Goal: Task Accomplishment & Management: Use online tool/utility

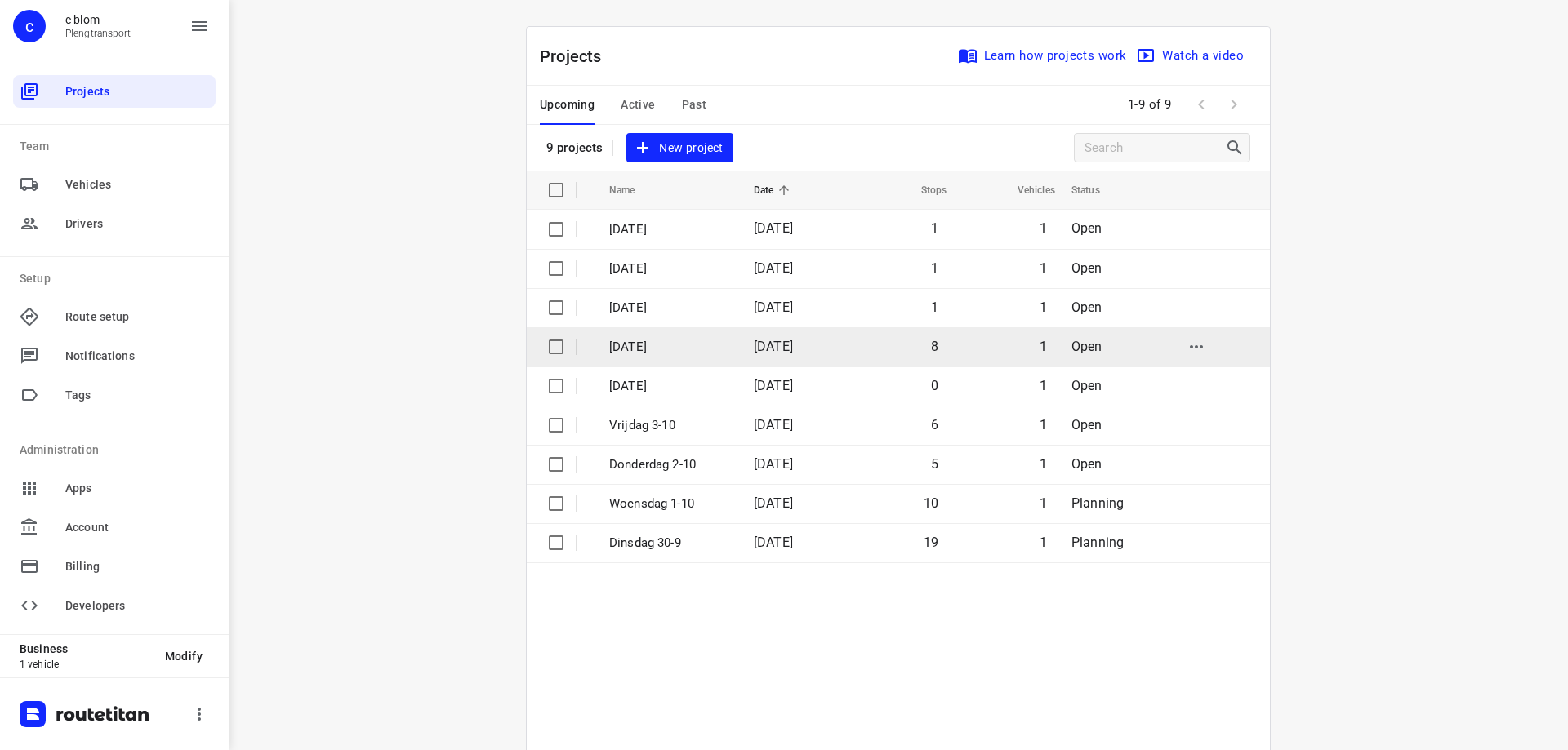
click at [718, 356] on td "[DATE]" at bounding box center [666, 346] width 148 height 39
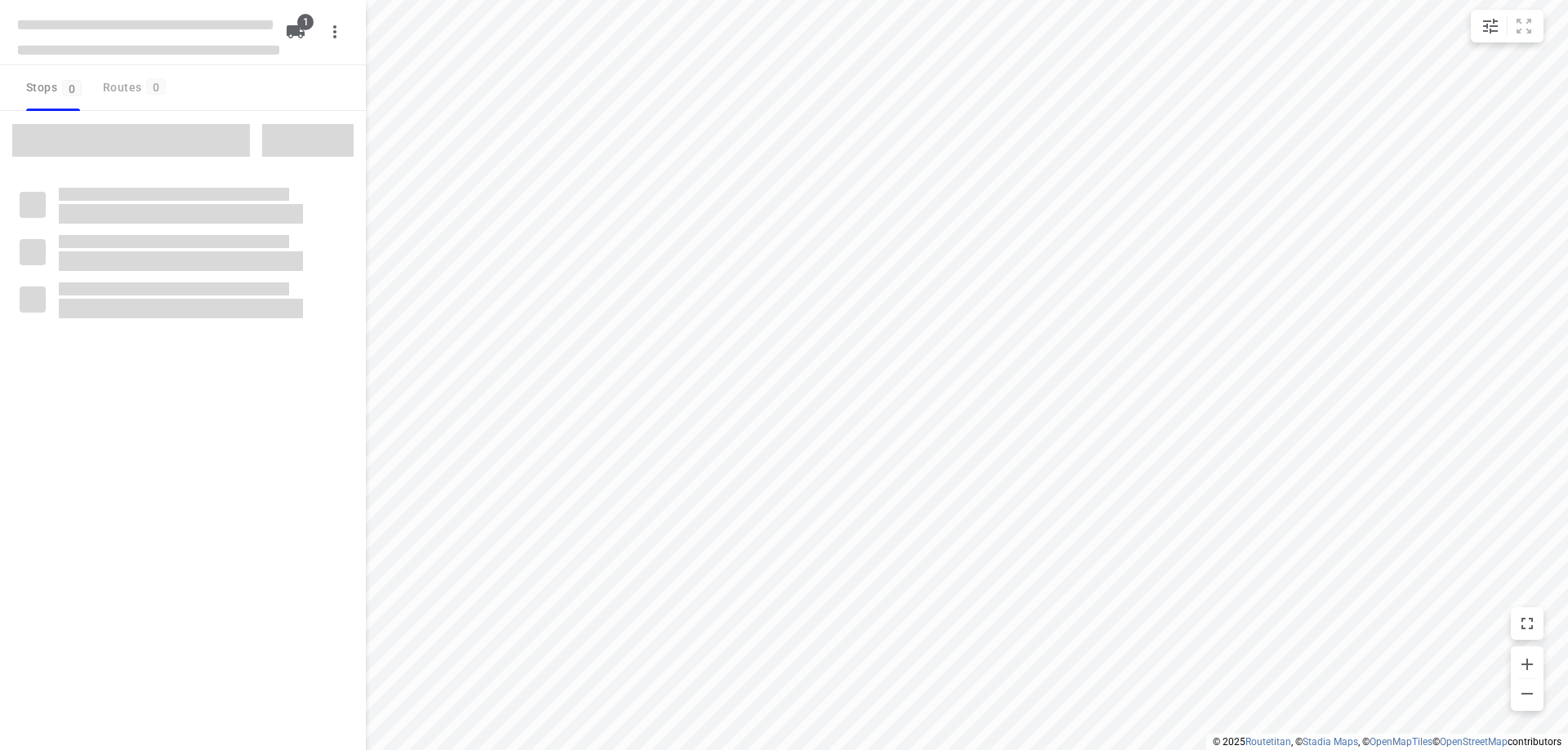
type input "distance"
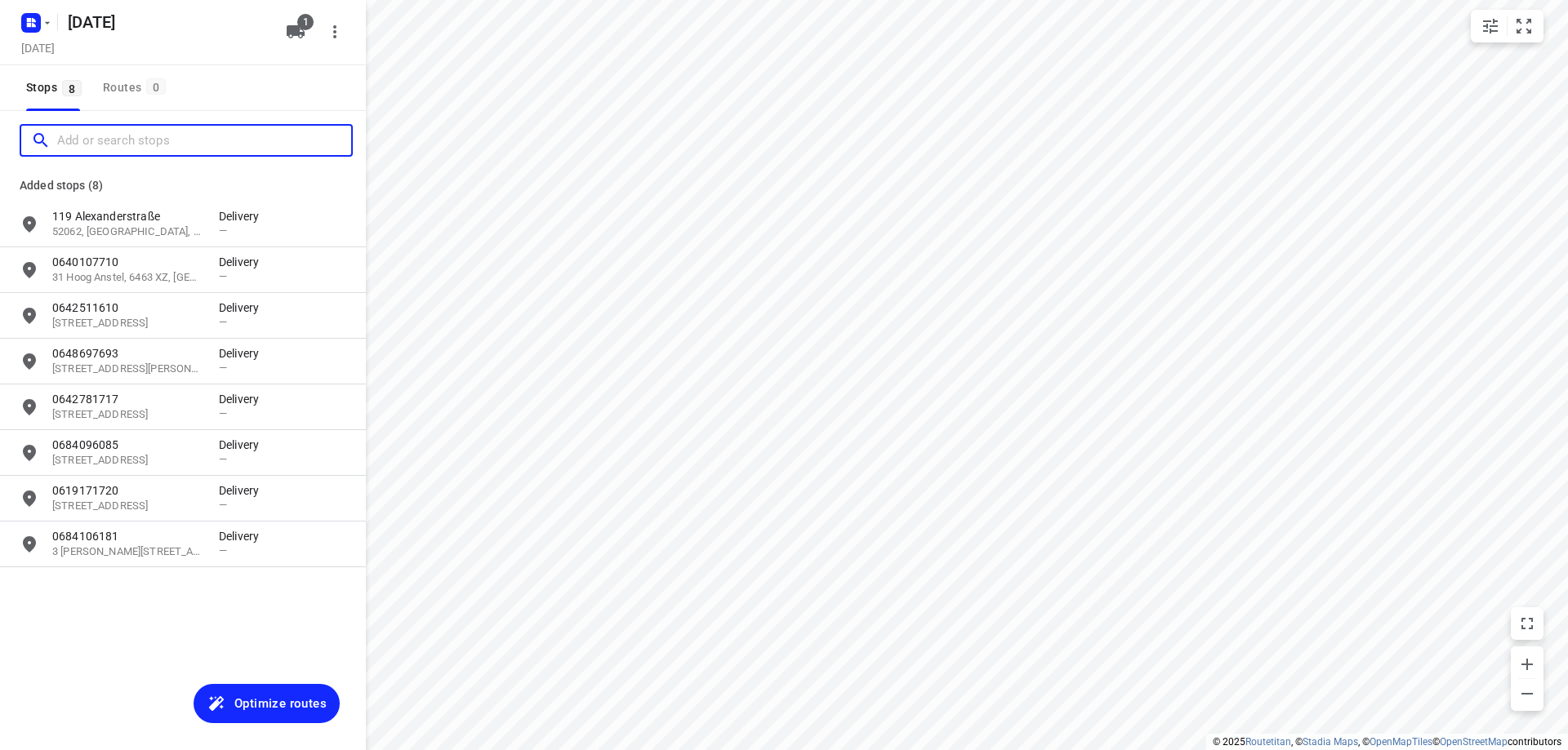
click at [71, 136] on input "Add or search stops" at bounding box center [204, 140] width 294 height 26
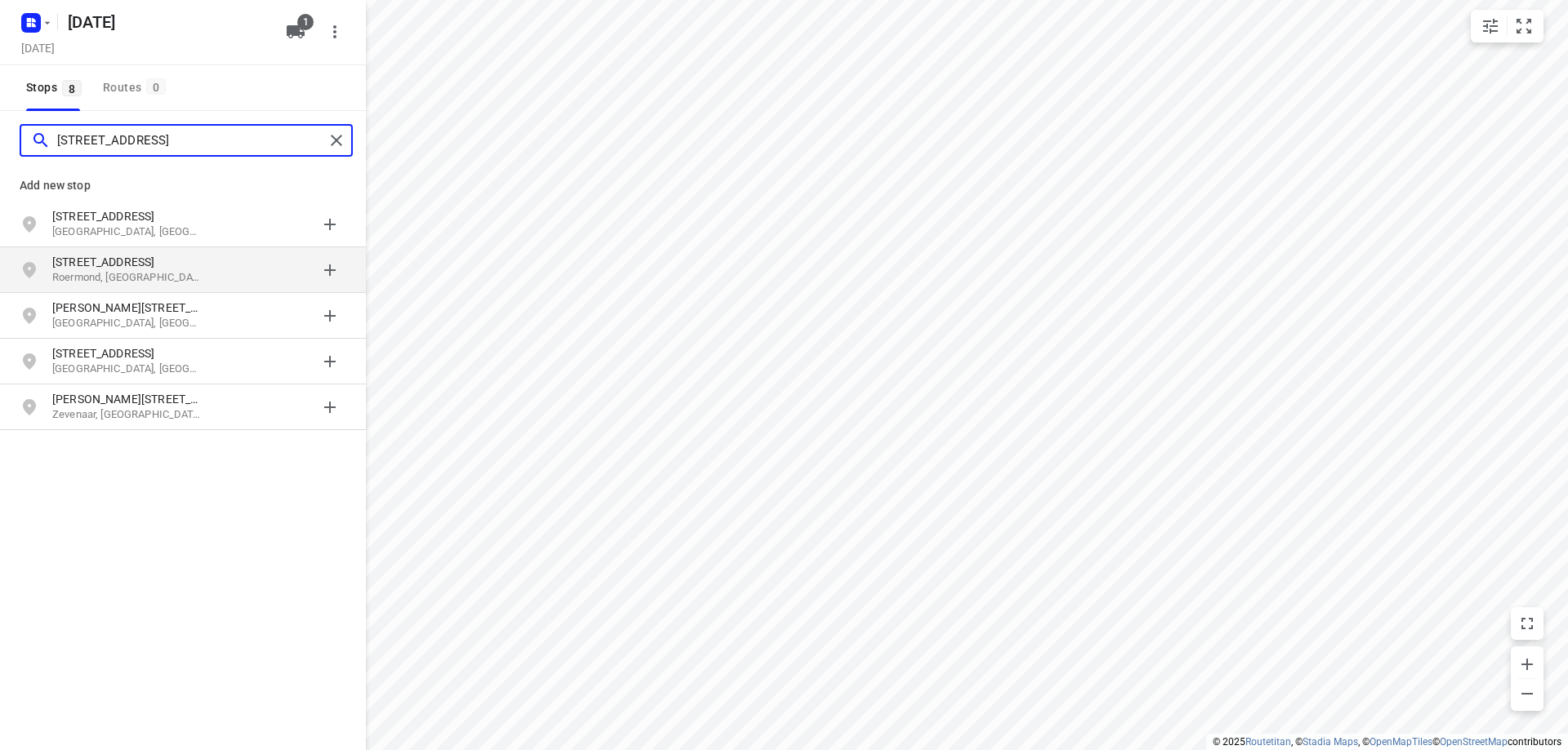
type input "[STREET_ADDRESS]"
click at [185, 267] on p "[STREET_ADDRESS]" at bounding box center [128, 261] width 151 height 16
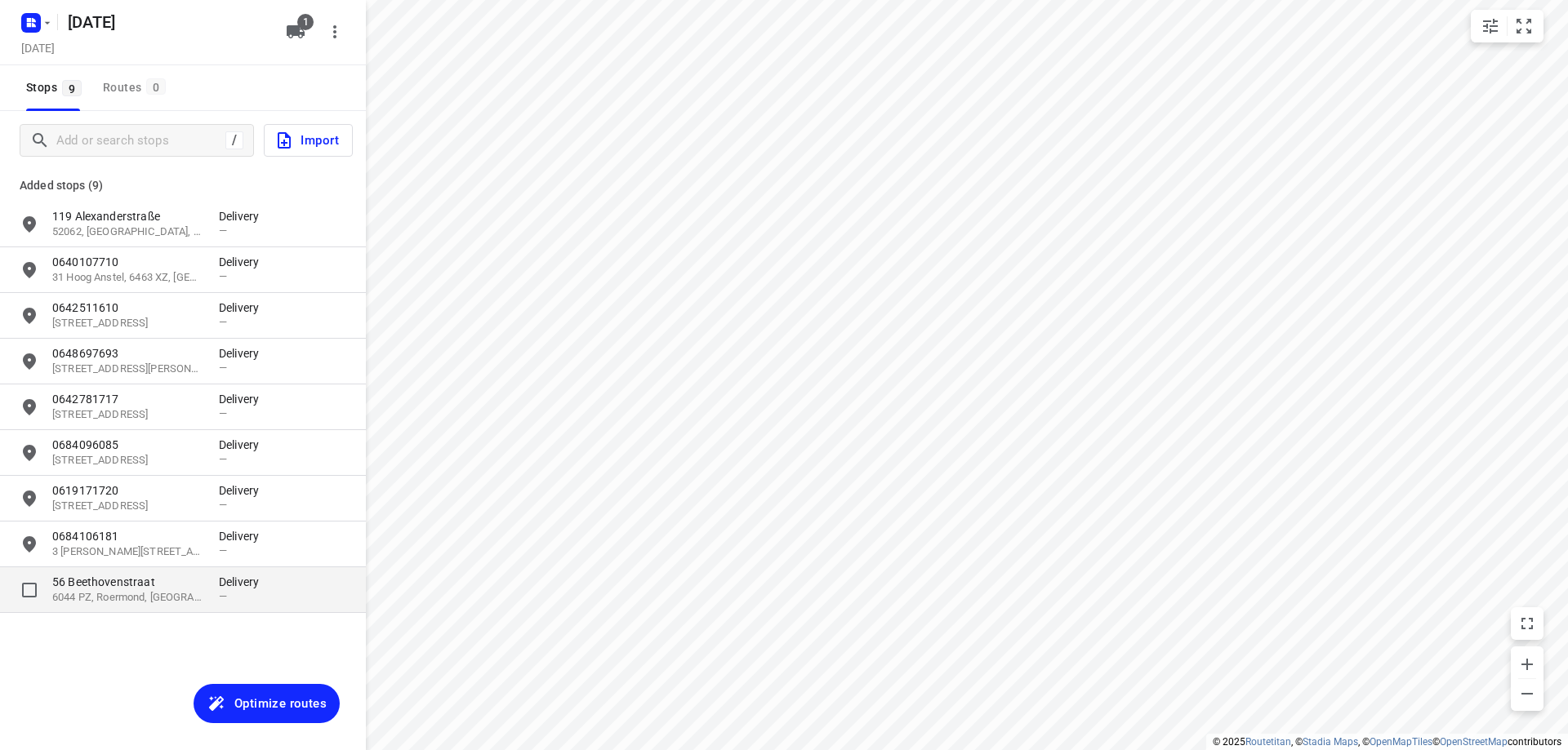
click at [228, 578] on p "Delivery" at bounding box center [243, 581] width 49 height 16
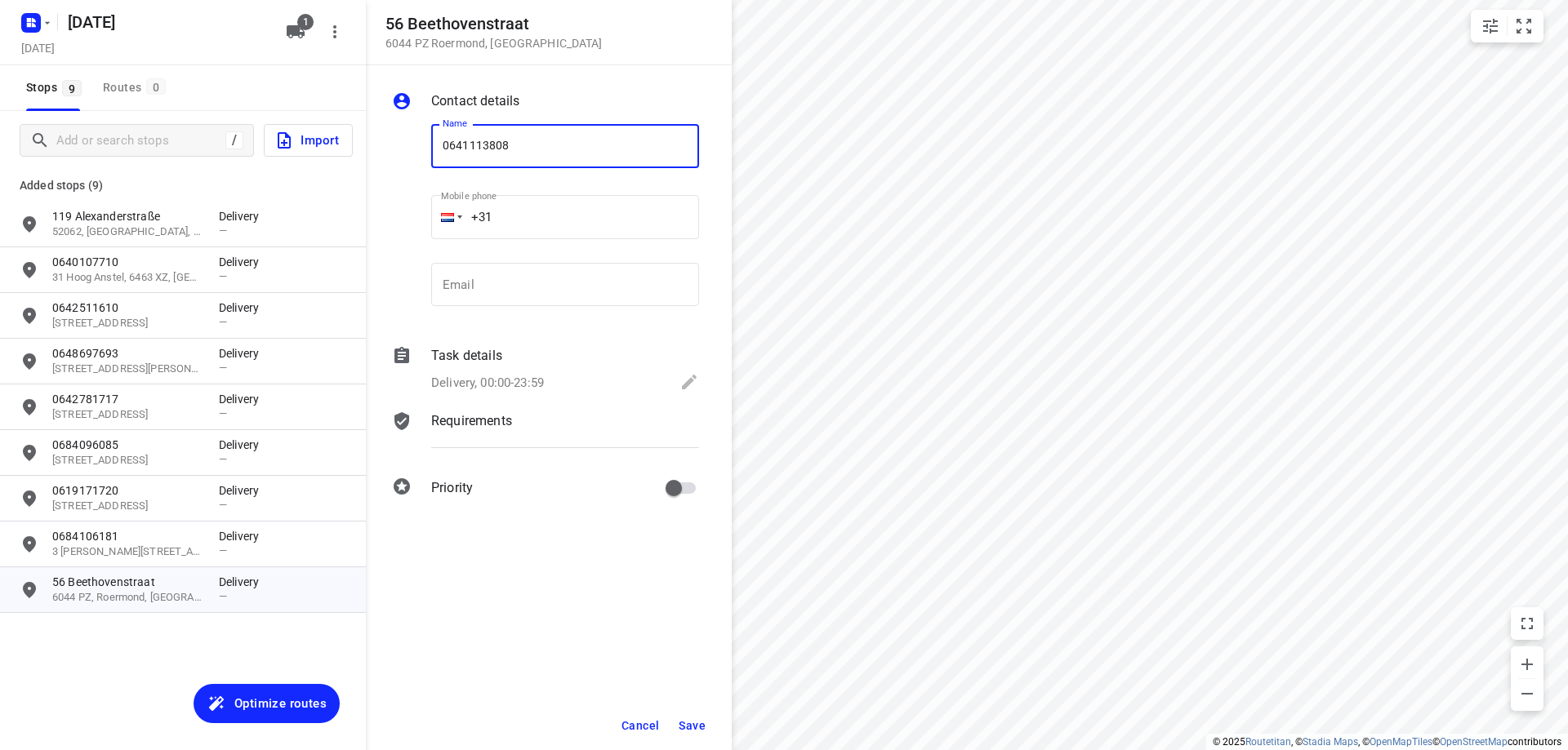
type input "0641113808"
click at [690, 731] on span "Save" at bounding box center [692, 726] width 27 height 13
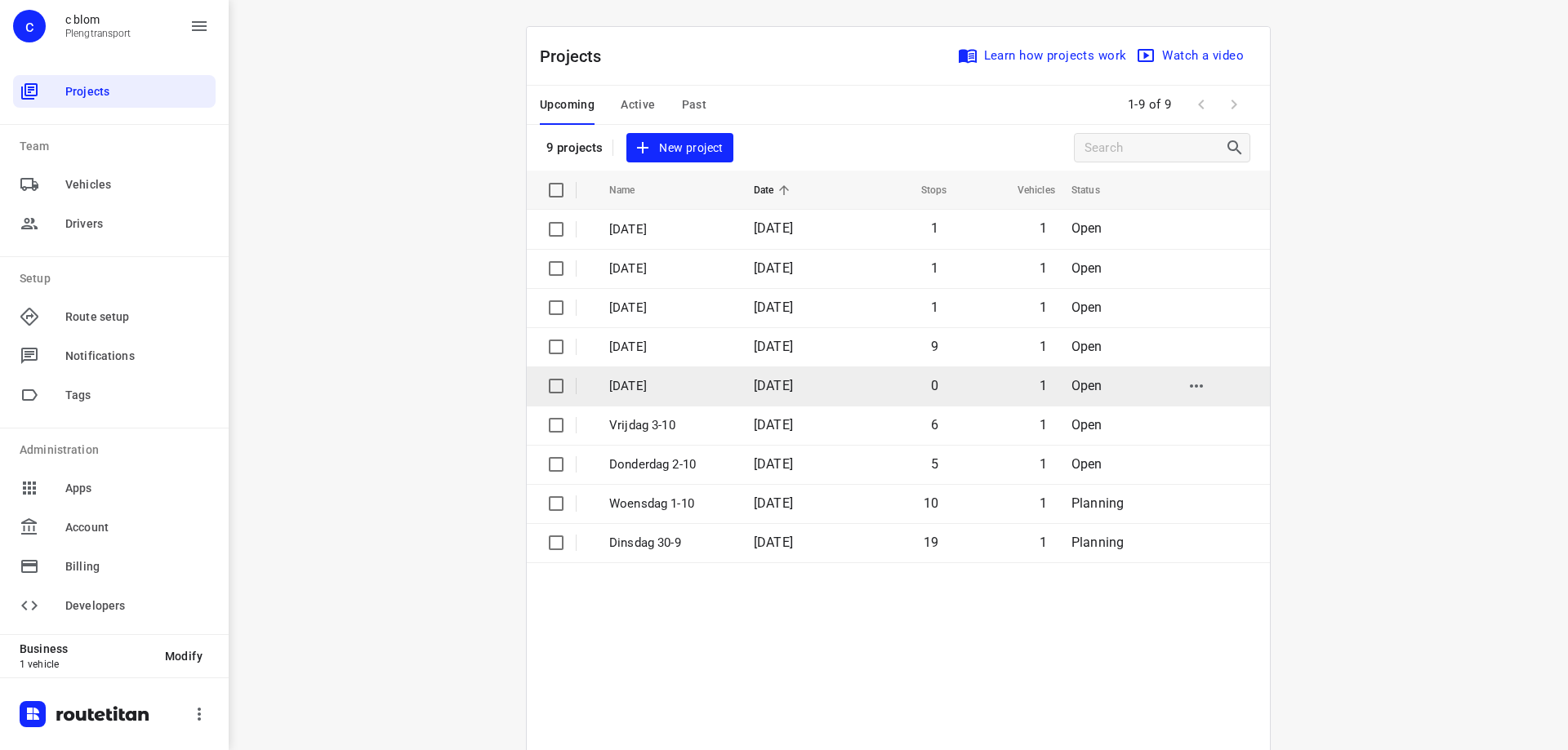
click at [893, 390] on td "0" at bounding box center [897, 386] width 105 height 39
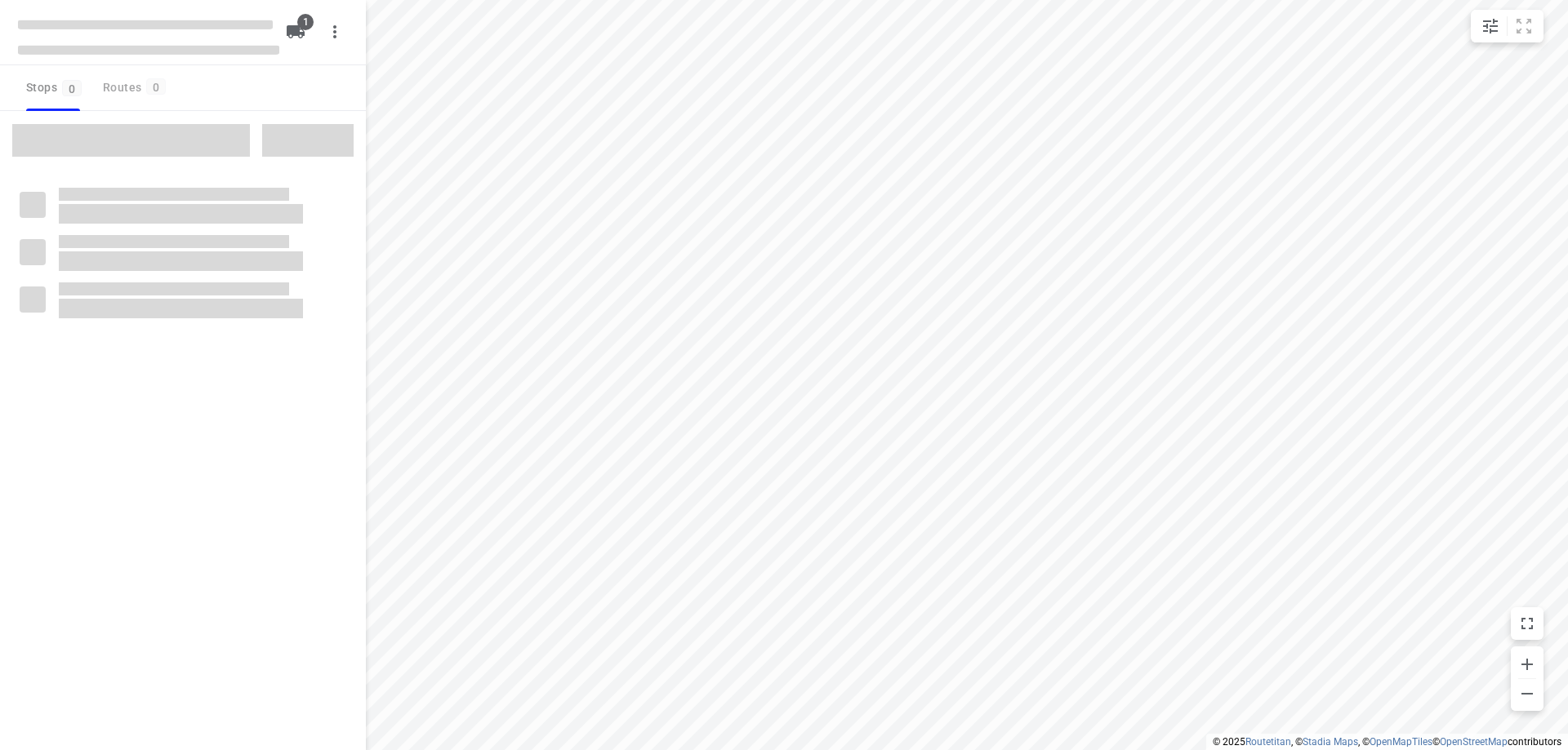
type input "distance"
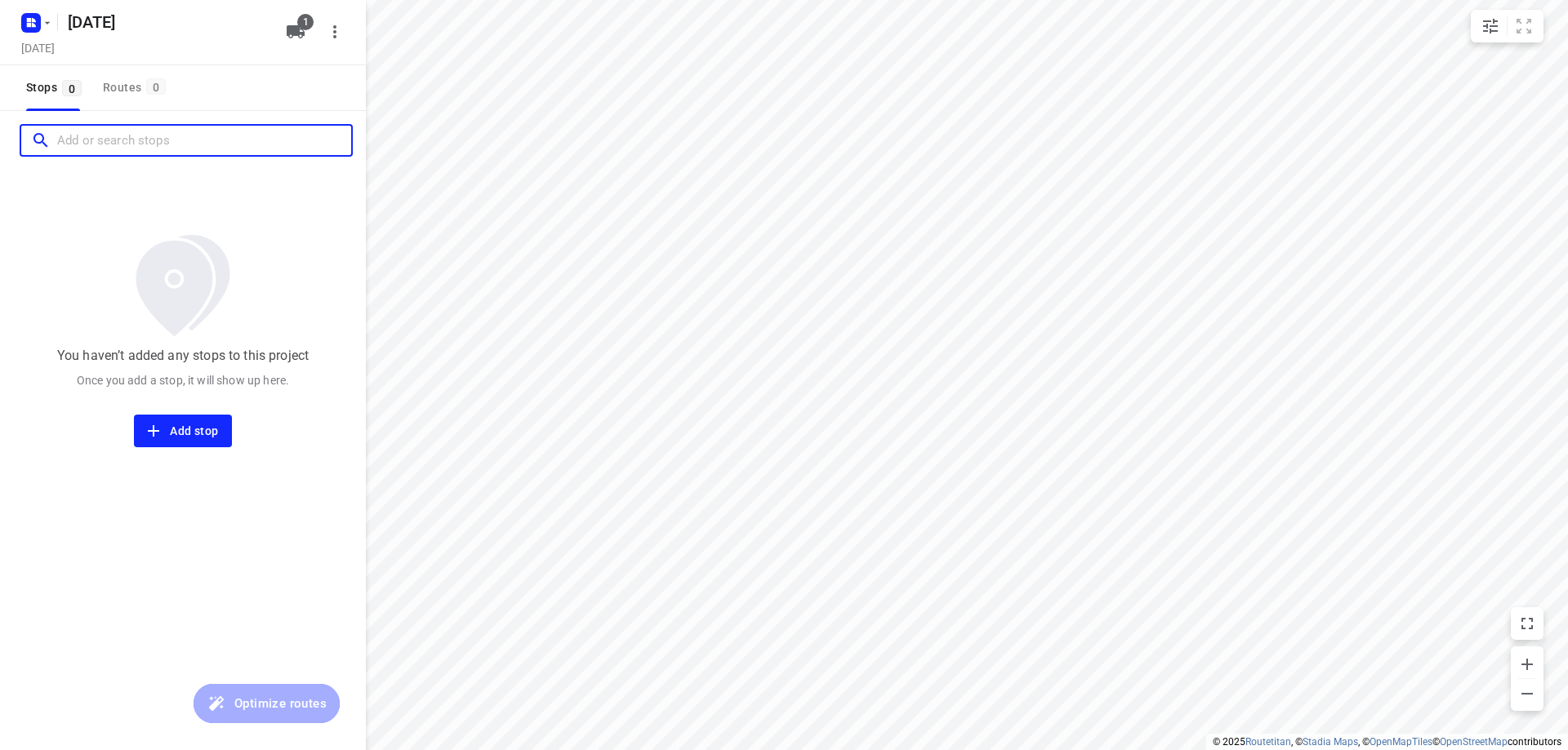
click at [85, 144] on input "Add or search stops" at bounding box center [204, 140] width 294 height 26
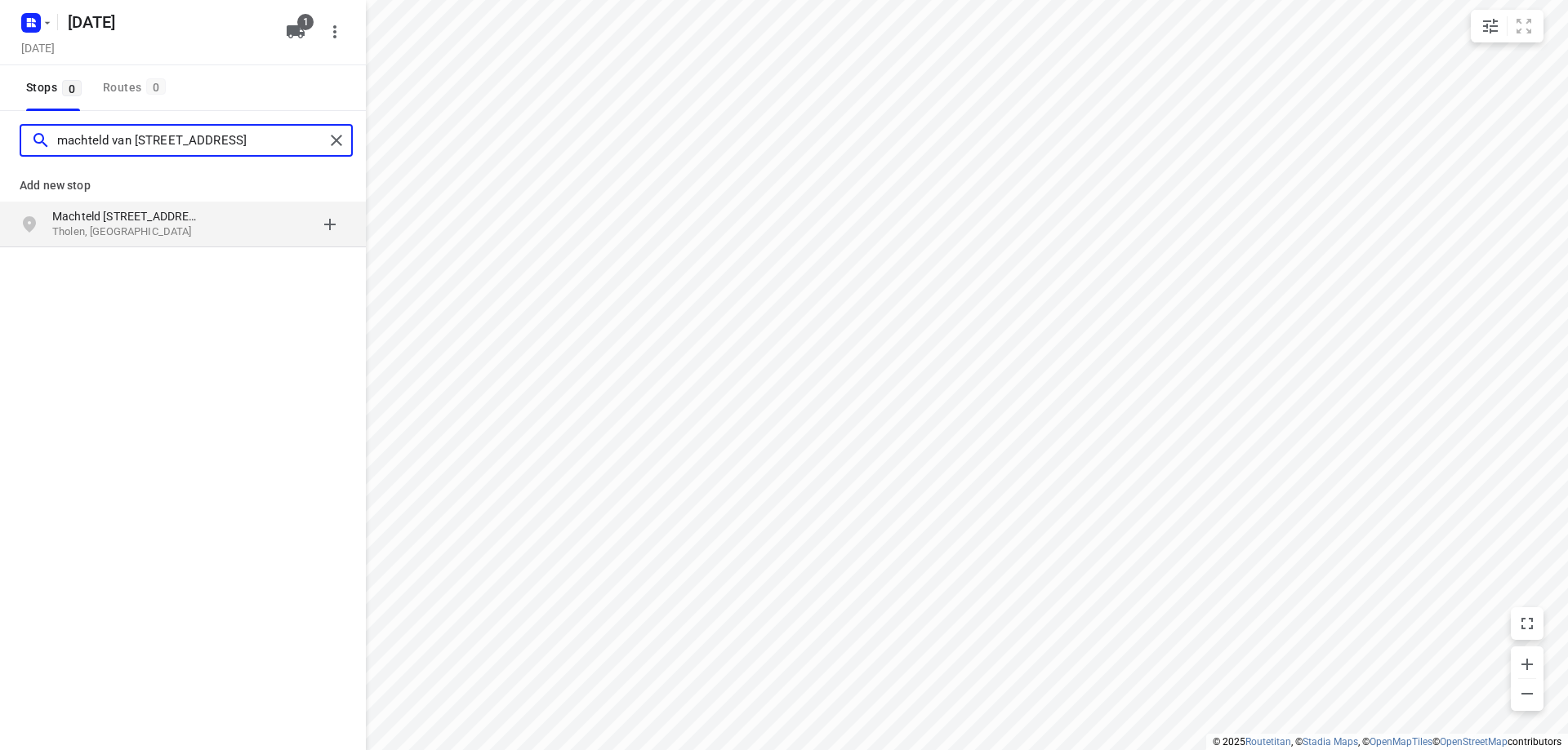
type input "machteld van [STREET_ADDRESS]"
click at [108, 225] on p "Tholen, [GEOGRAPHIC_DATA]" at bounding box center [128, 233] width 151 height 15
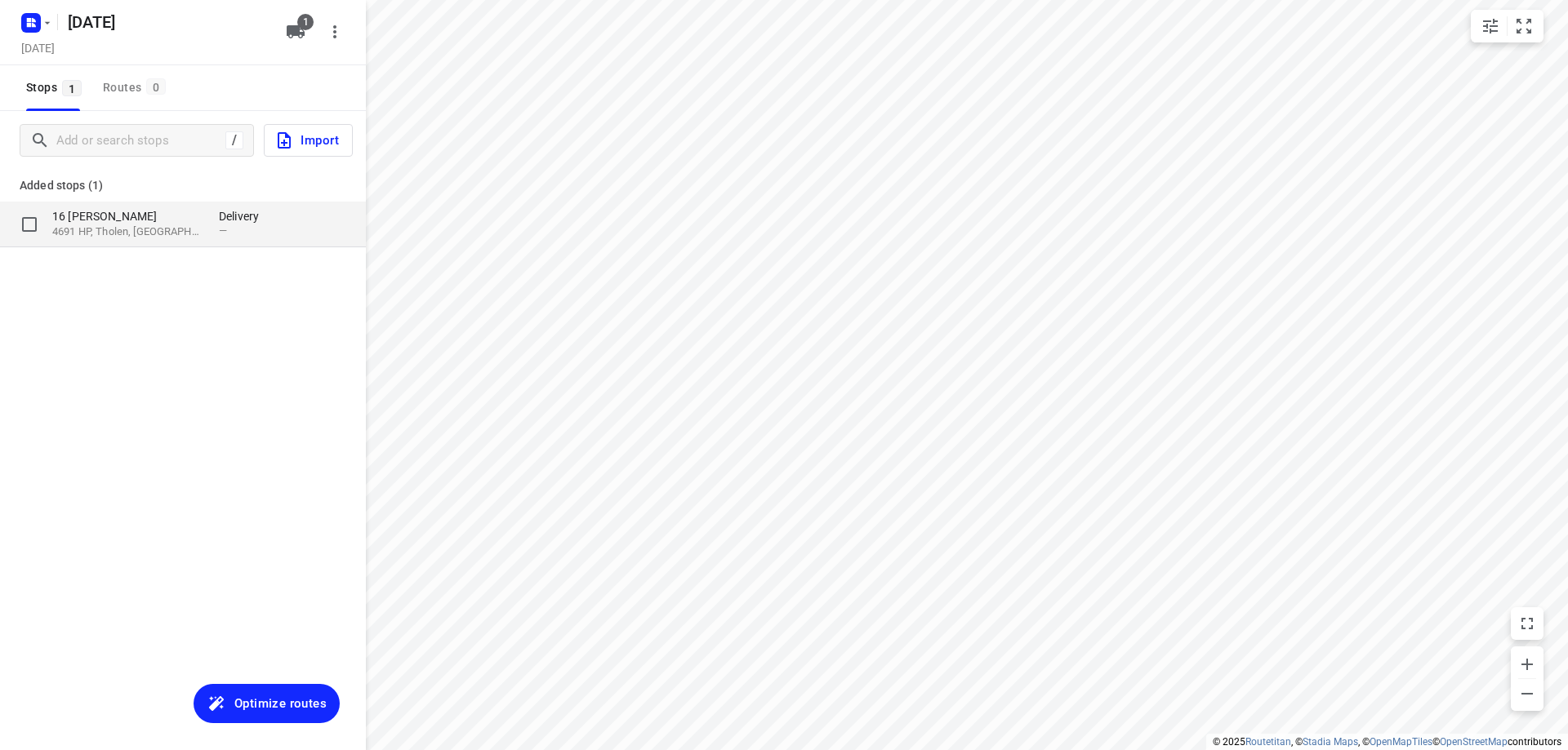
click at [111, 225] on p "4691 HP, Tholen, [GEOGRAPHIC_DATA]" at bounding box center [128, 233] width 151 height 15
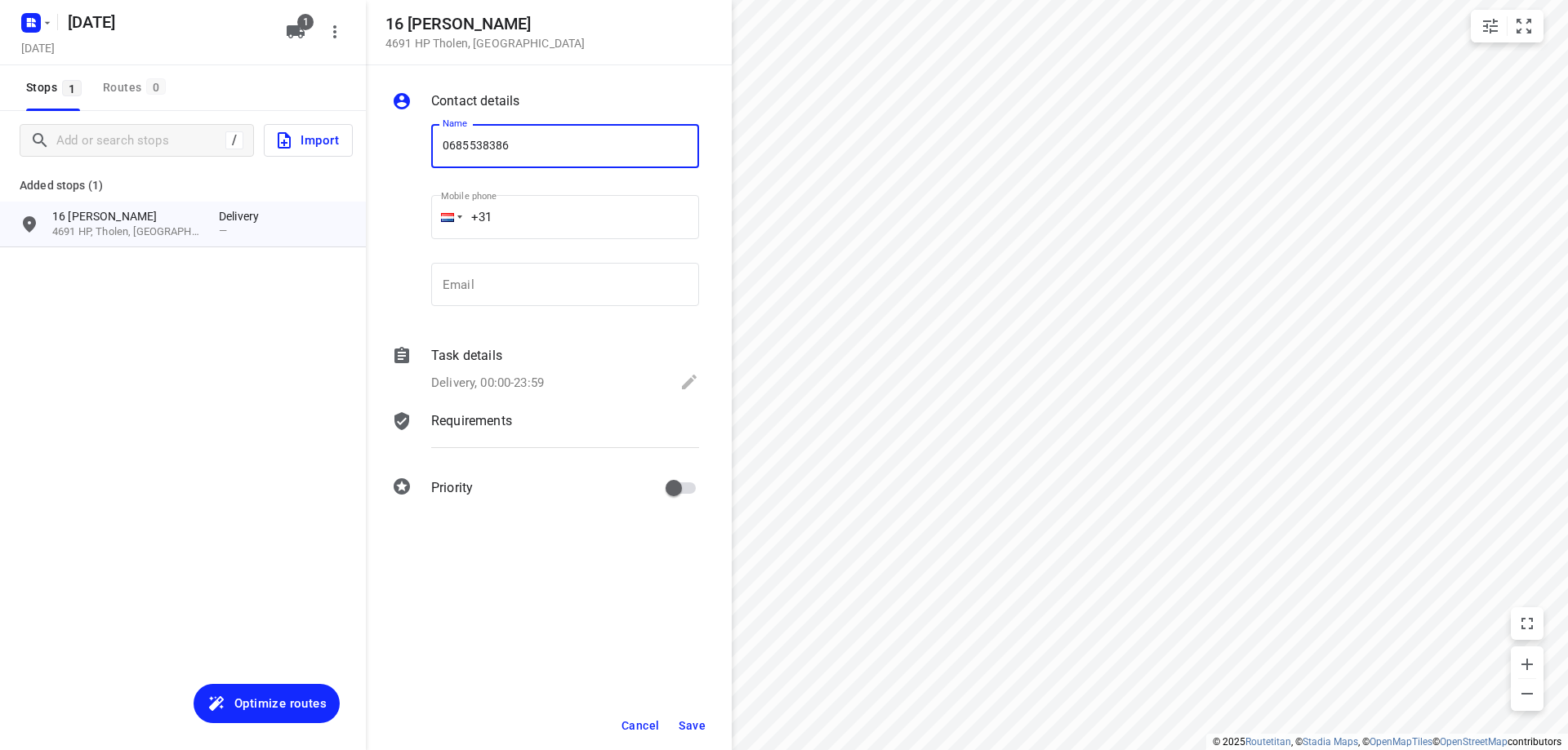
type input "0685538386"
click at [674, 715] on button "Save" at bounding box center [692, 725] width 40 height 30
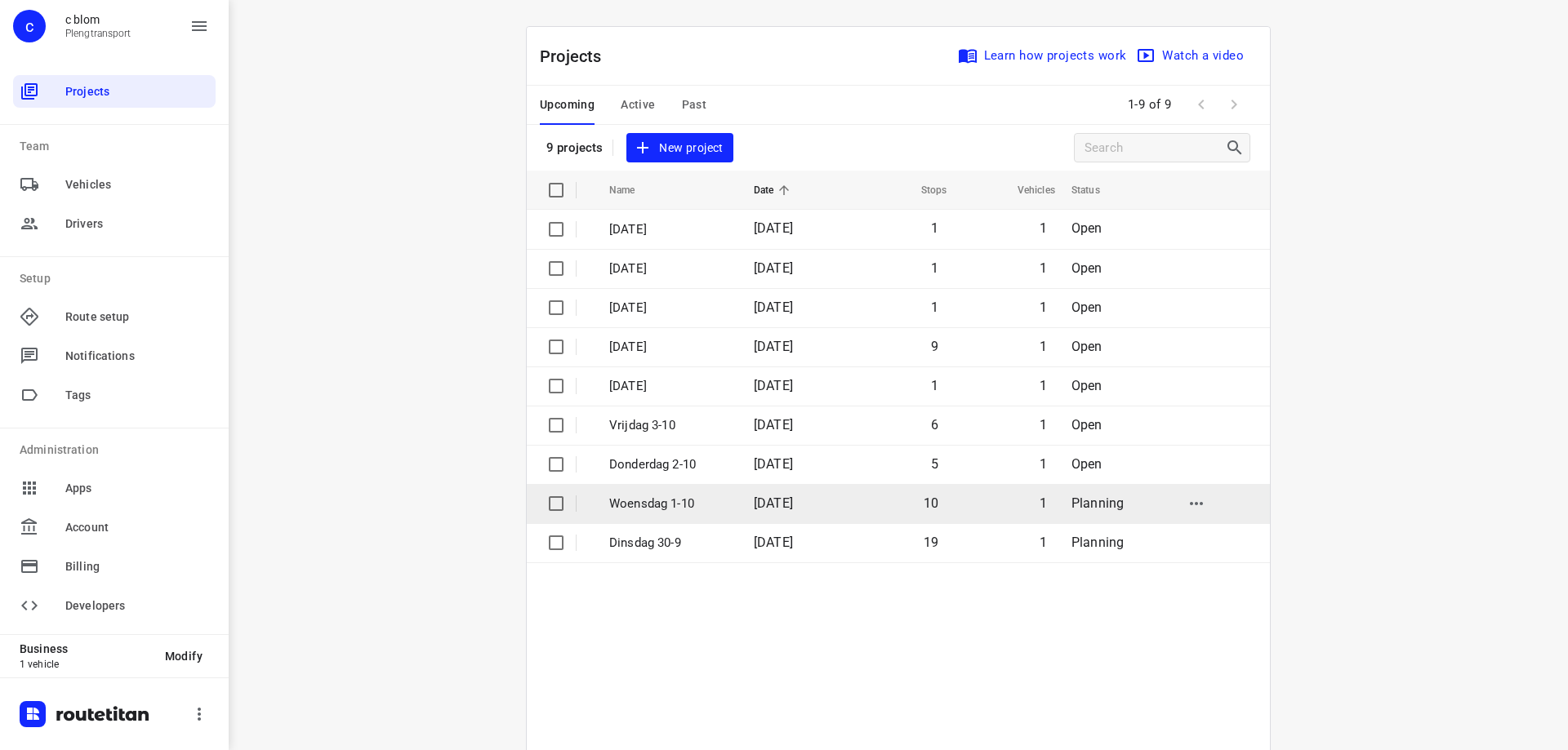
click at [850, 497] on td "10" at bounding box center [897, 503] width 105 height 39
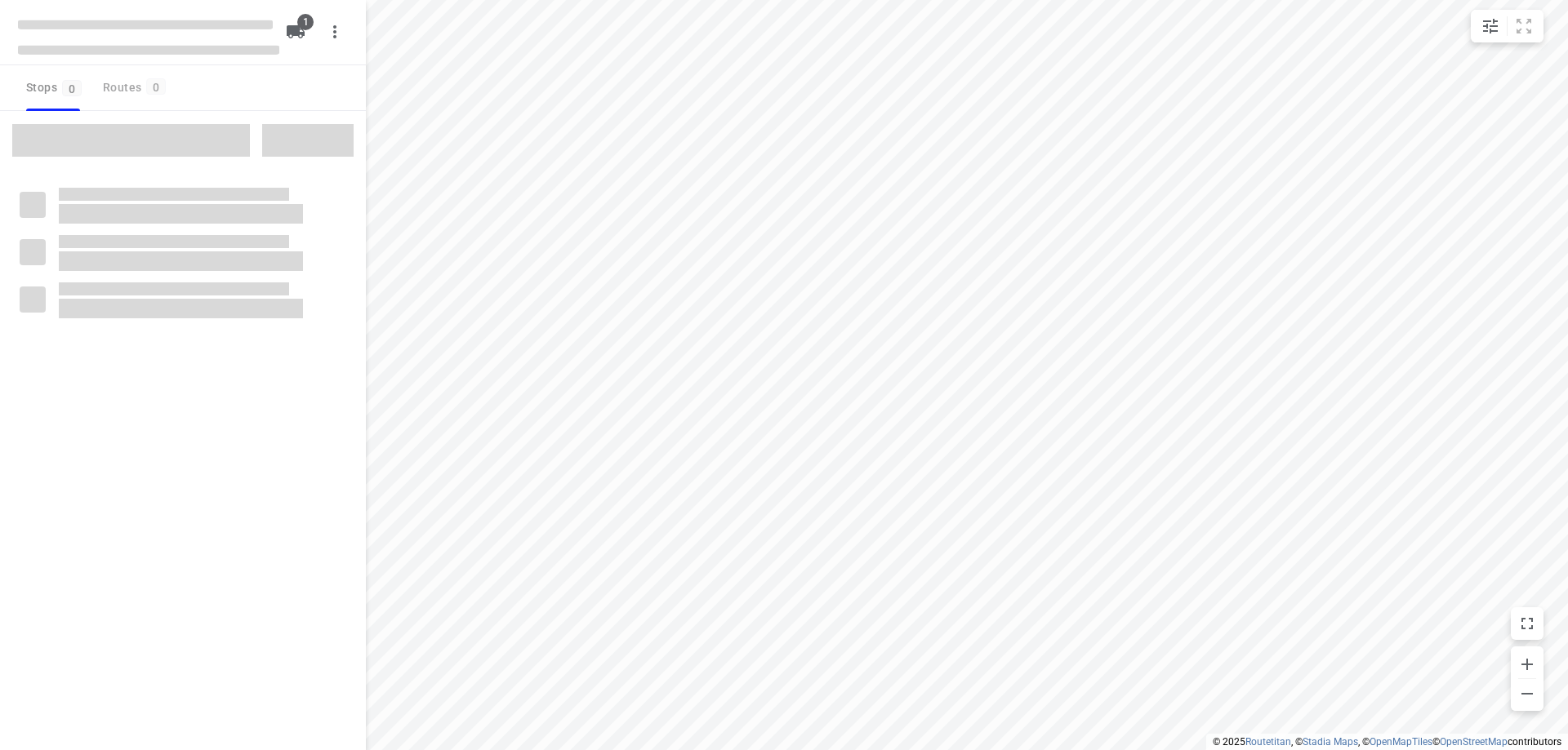
type input "distance"
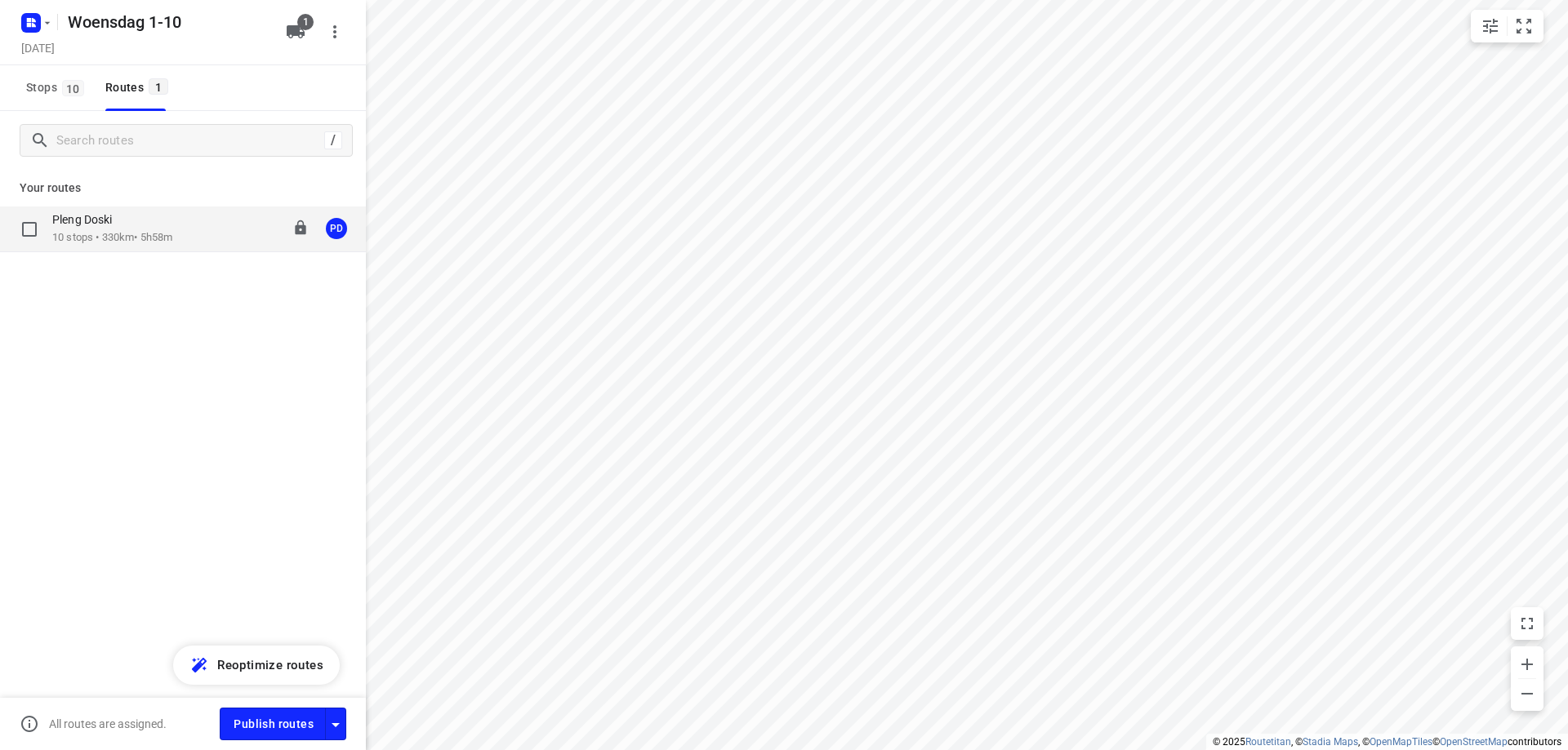
click at [91, 218] on p "Pleng Doski" at bounding box center [87, 219] width 70 height 14
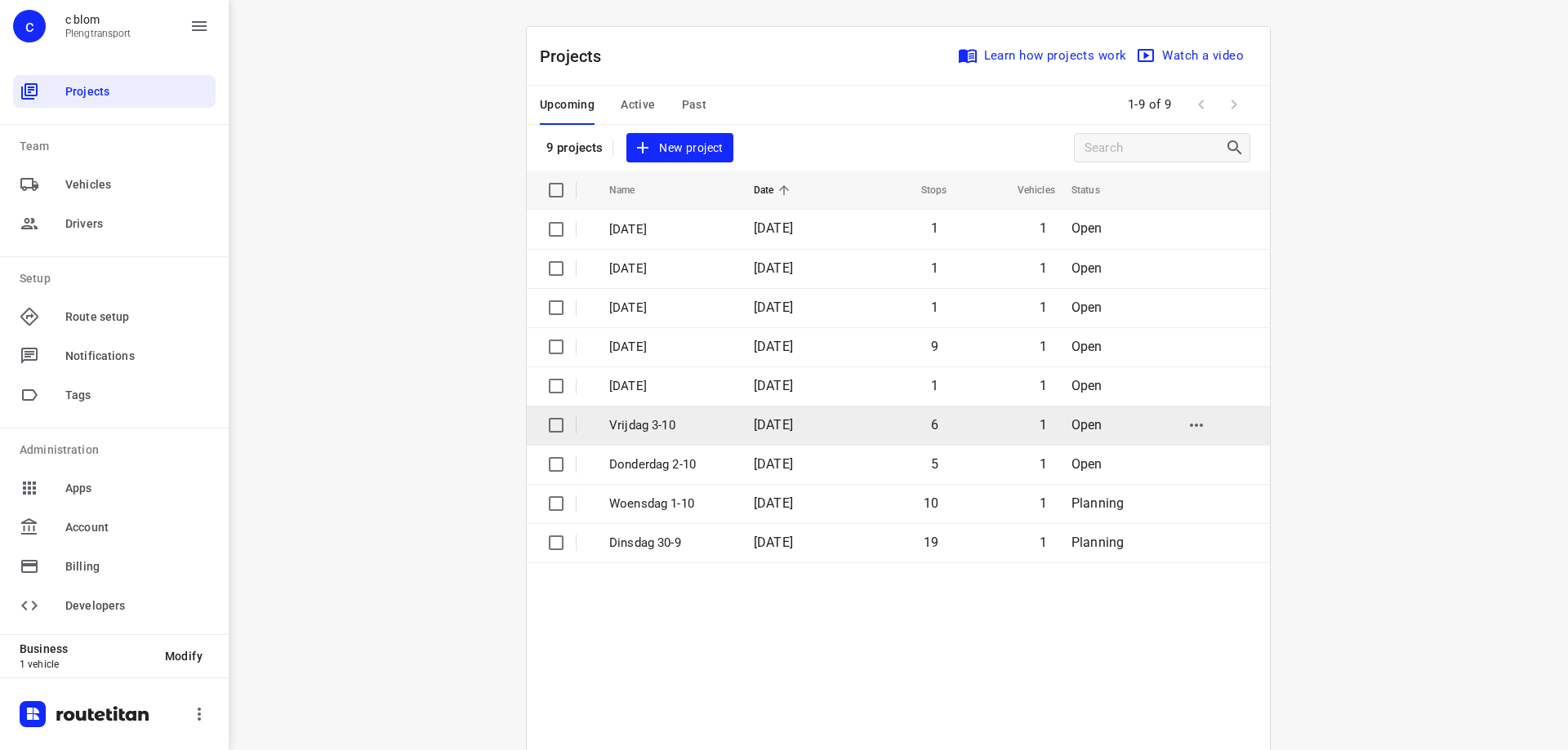
click at [760, 439] on td "[DATE]" at bounding box center [793, 425] width 105 height 39
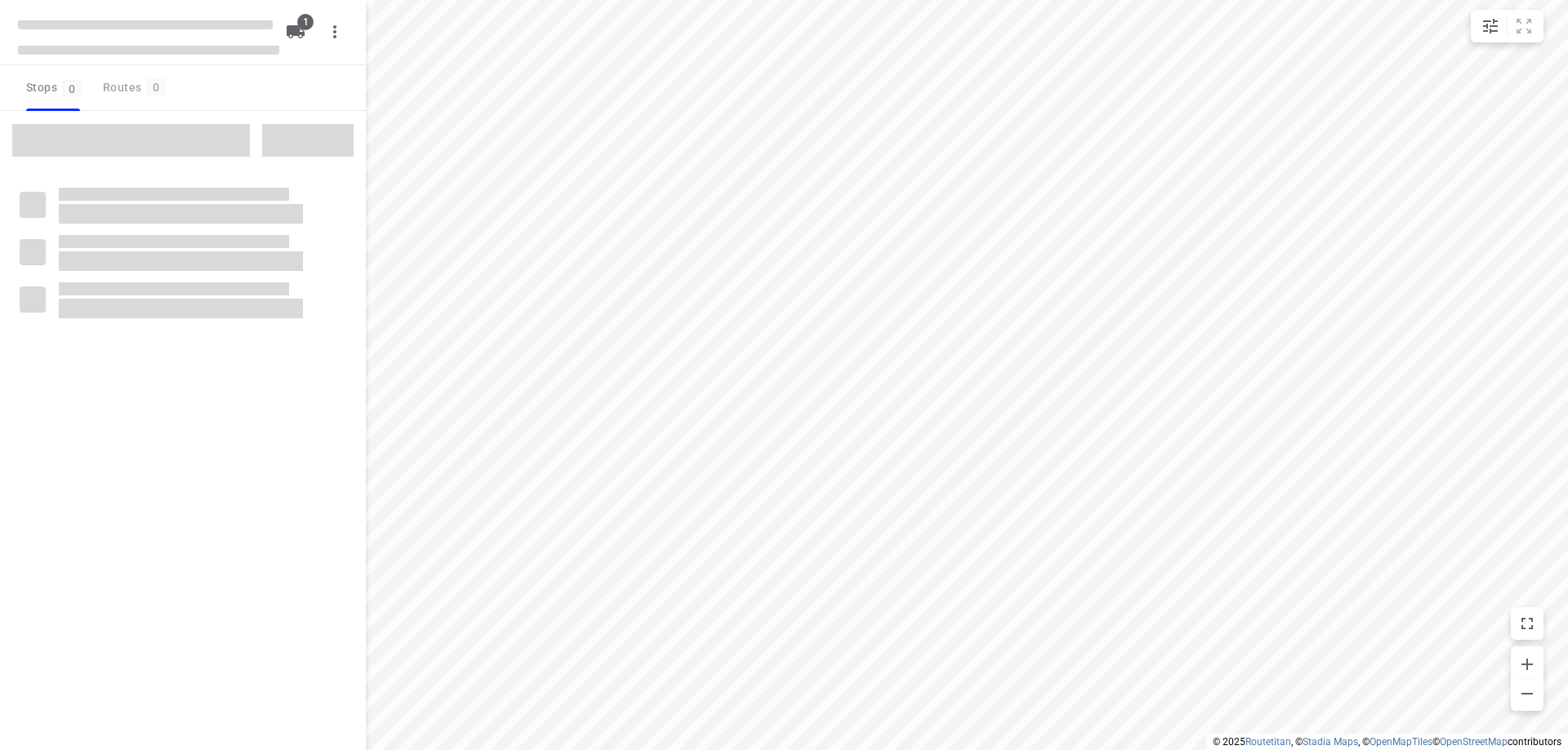
type input "distance"
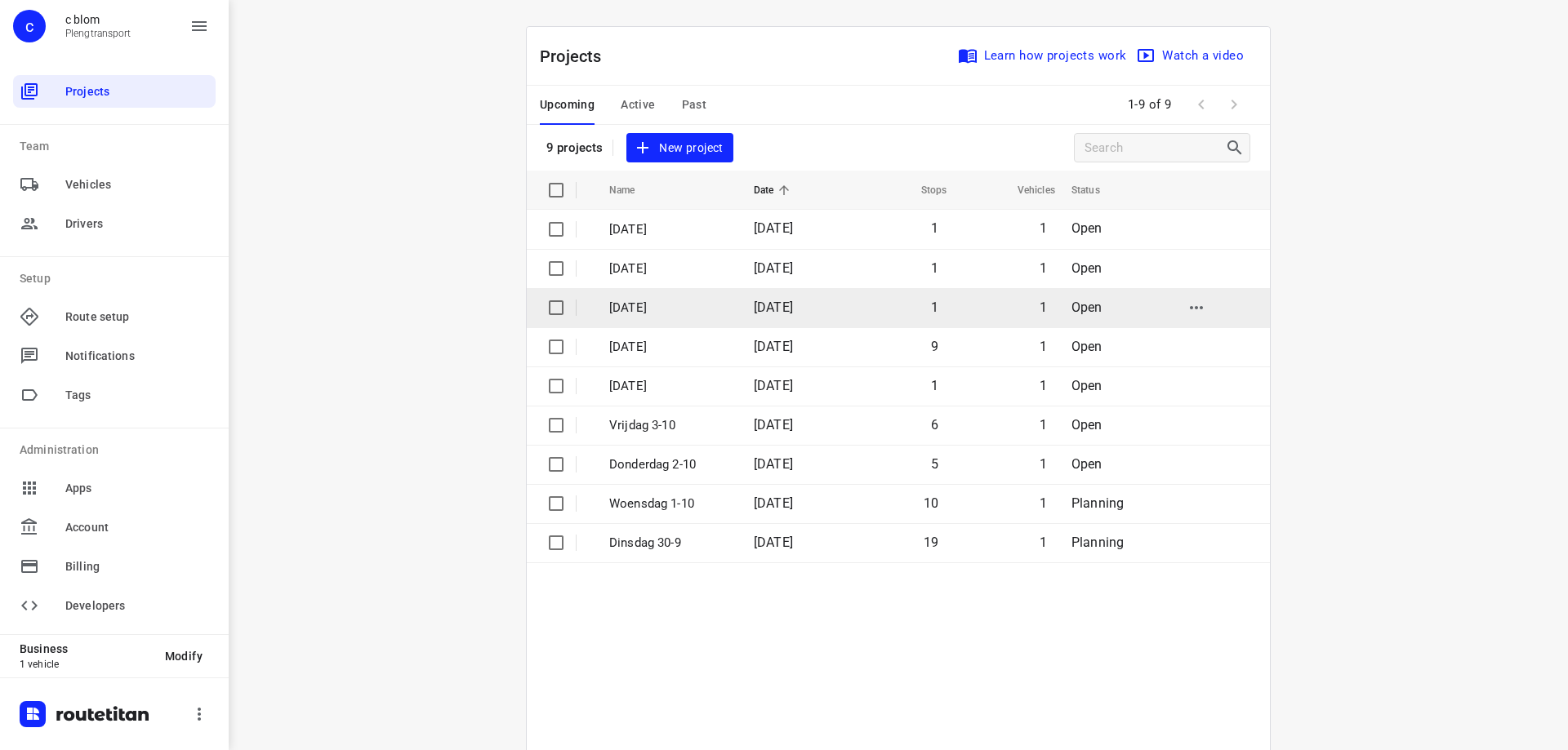
click at [796, 324] on td "[DATE]" at bounding box center [793, 307] width 105 height 39
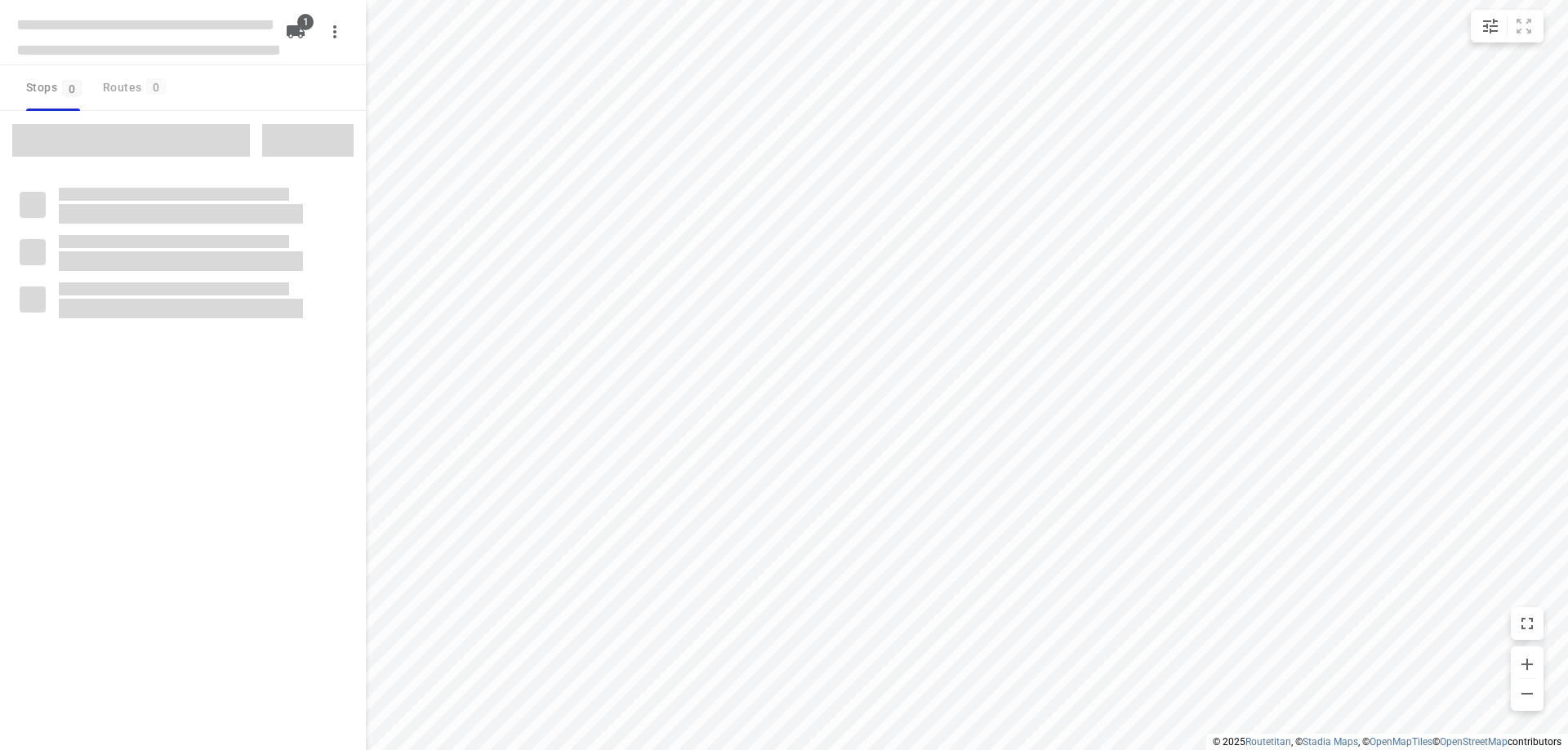
type input "distance"
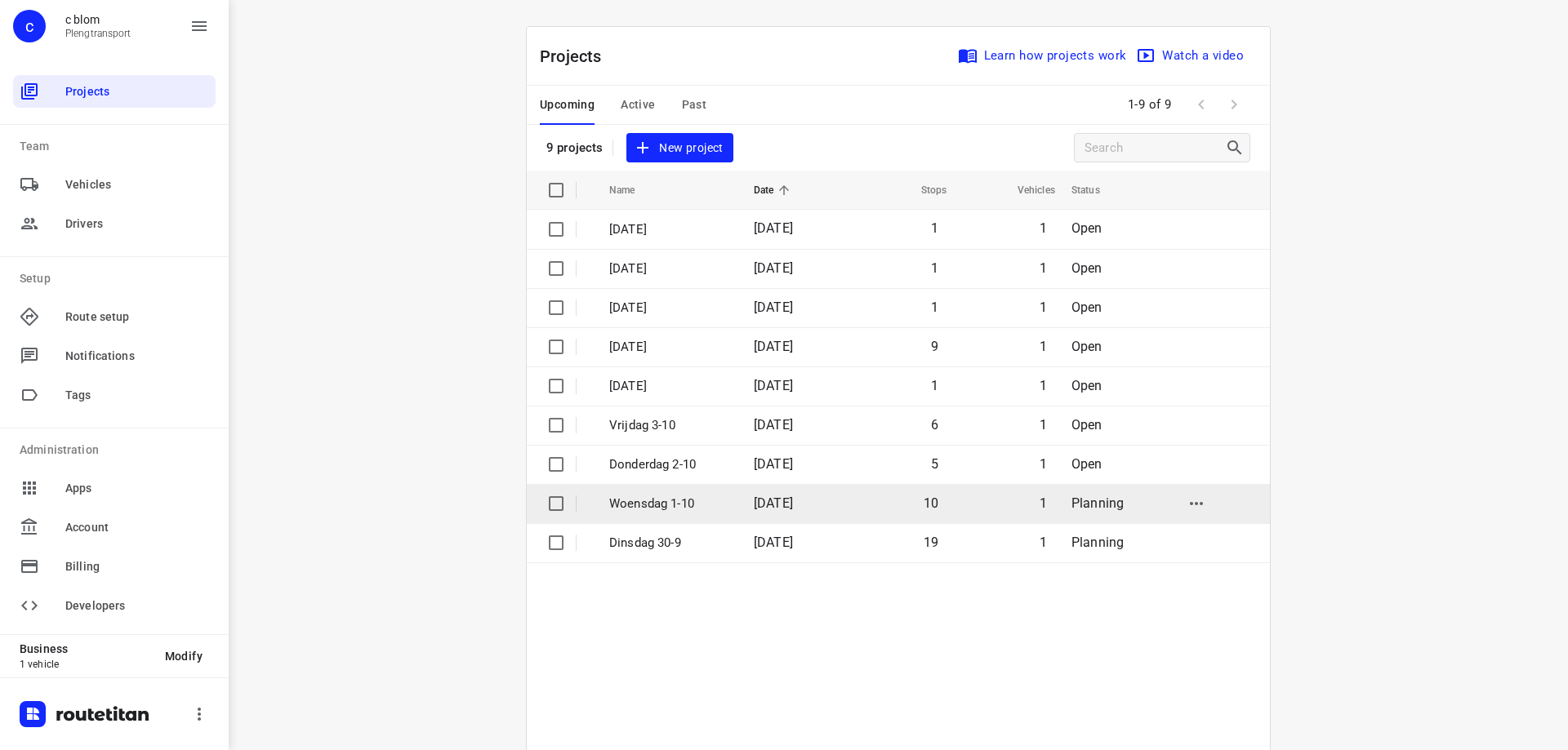
click at [859, 499] on td "10" at bounding box center [897, 503] width 105 height 39
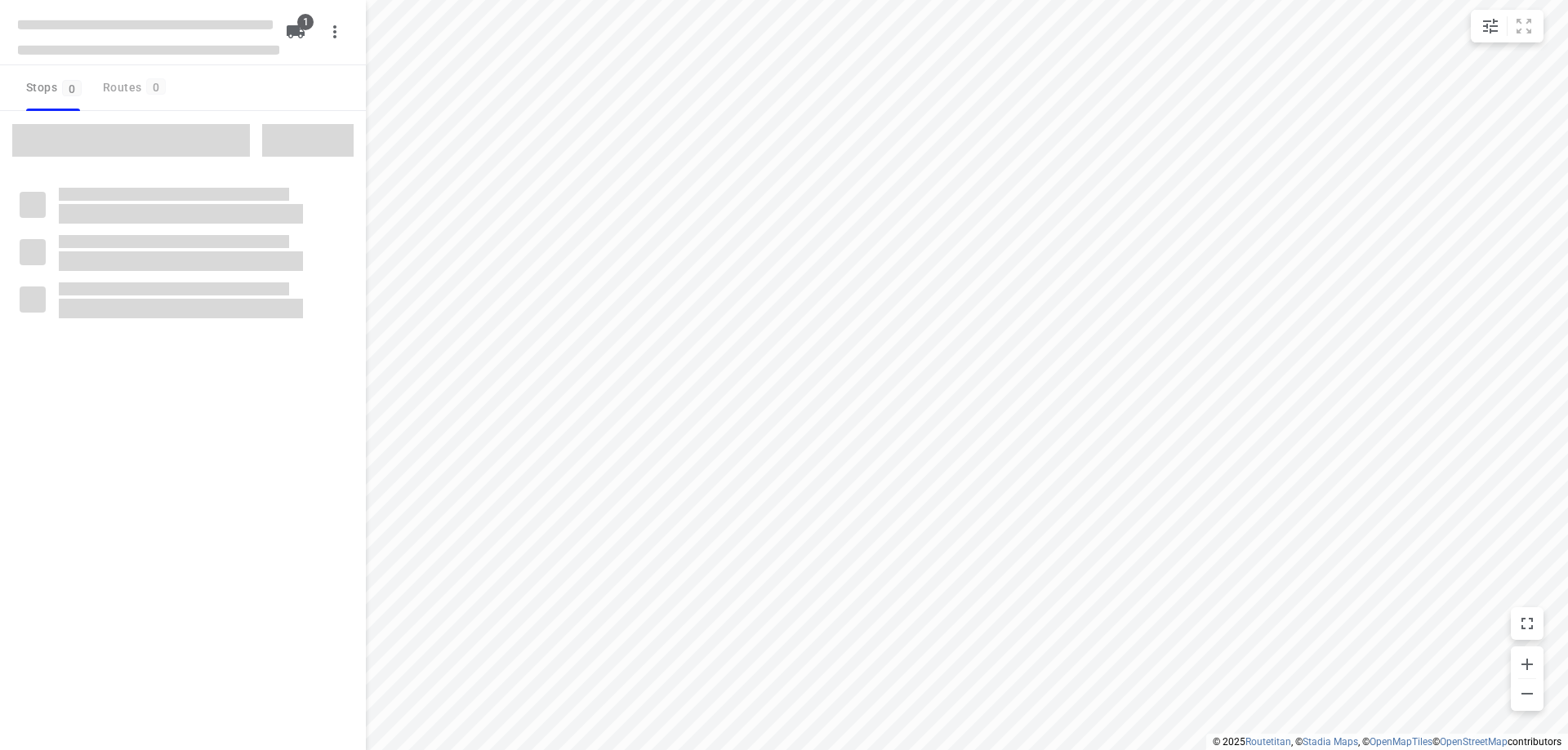
type input "distance"
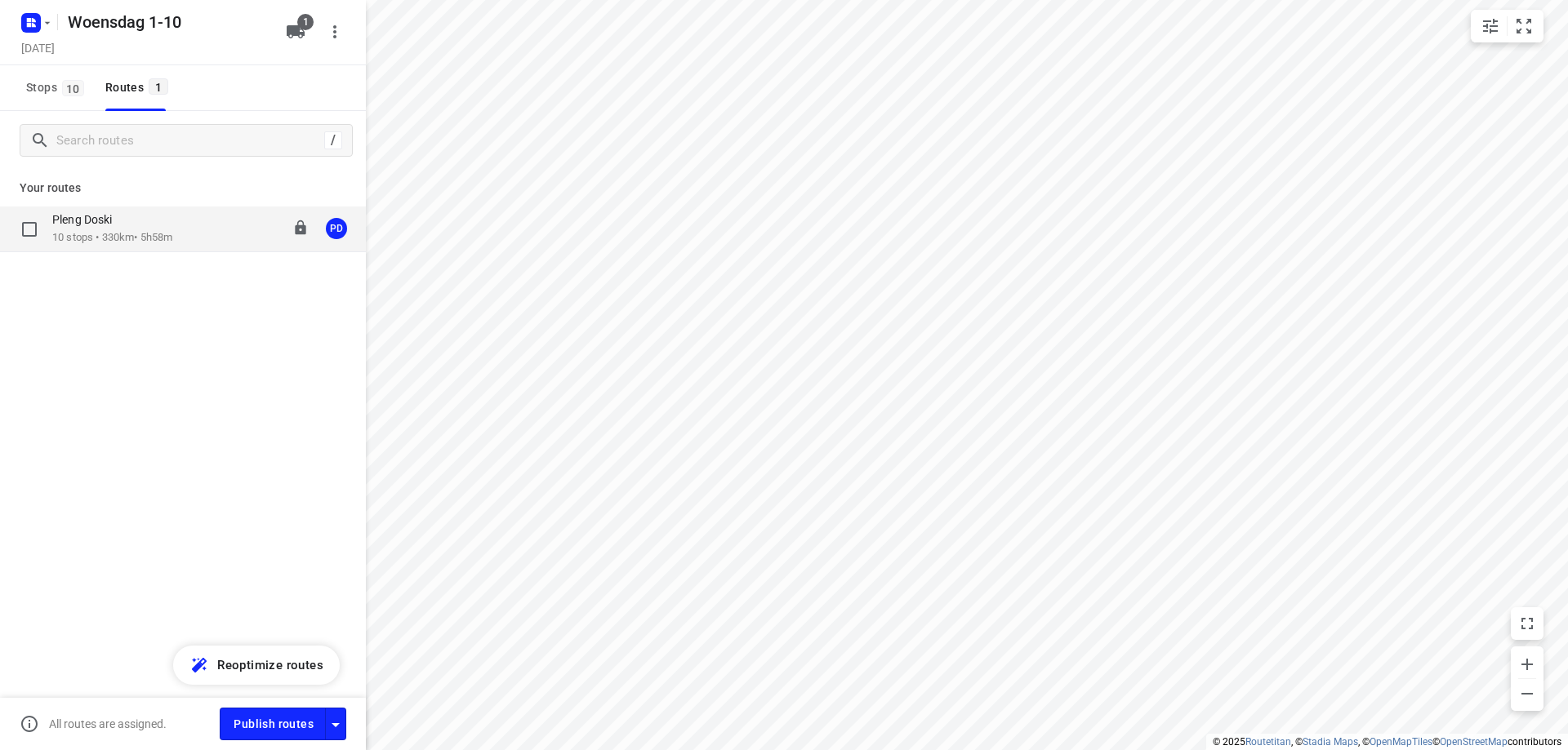
click at [111, 235] on p "10 stops • 330km • 5h58m" at bounding box center [112, 238] width 120 height 15
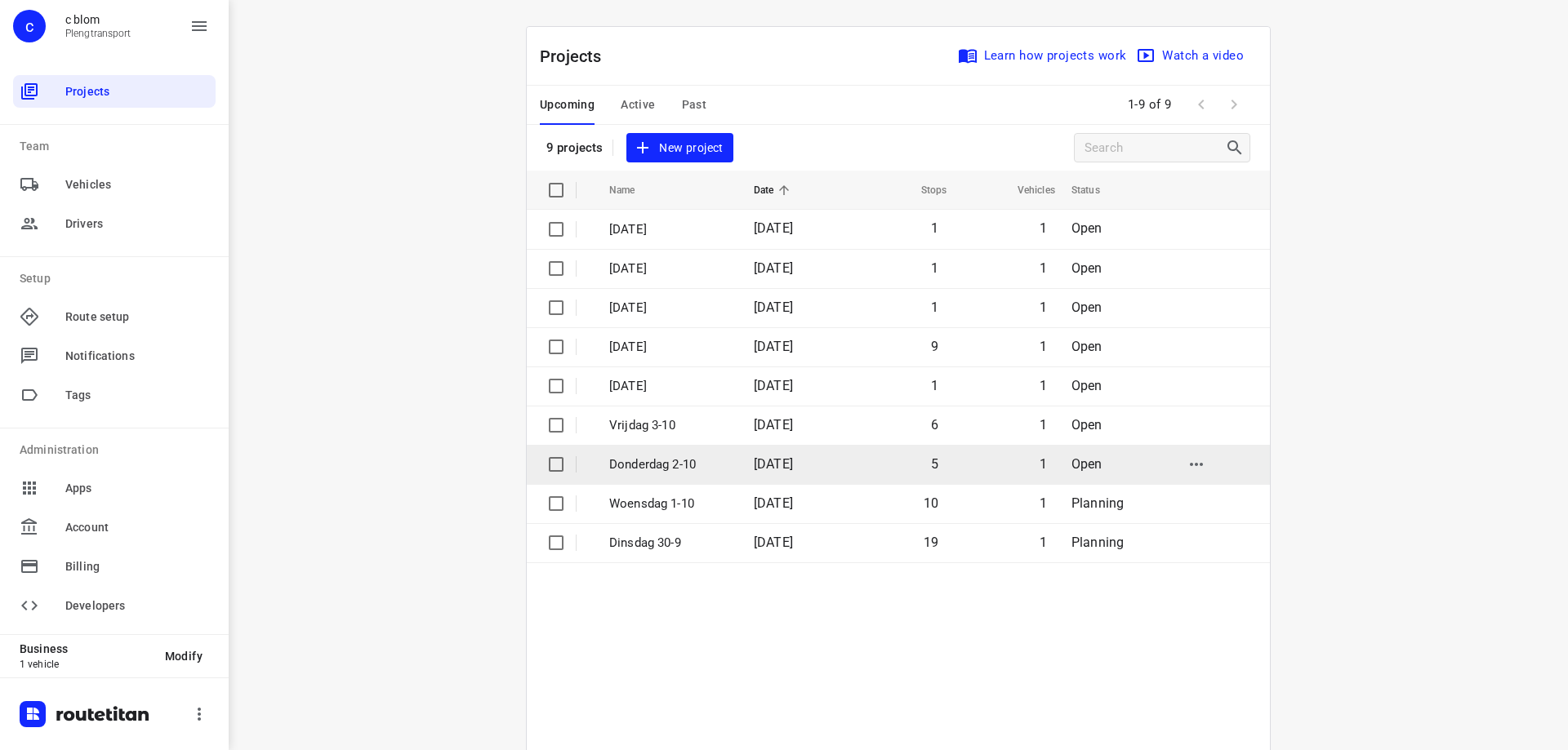
click at [653, 473] on p "Donderdag 2-10" at bounding box center [669, 465] width 120 height 19
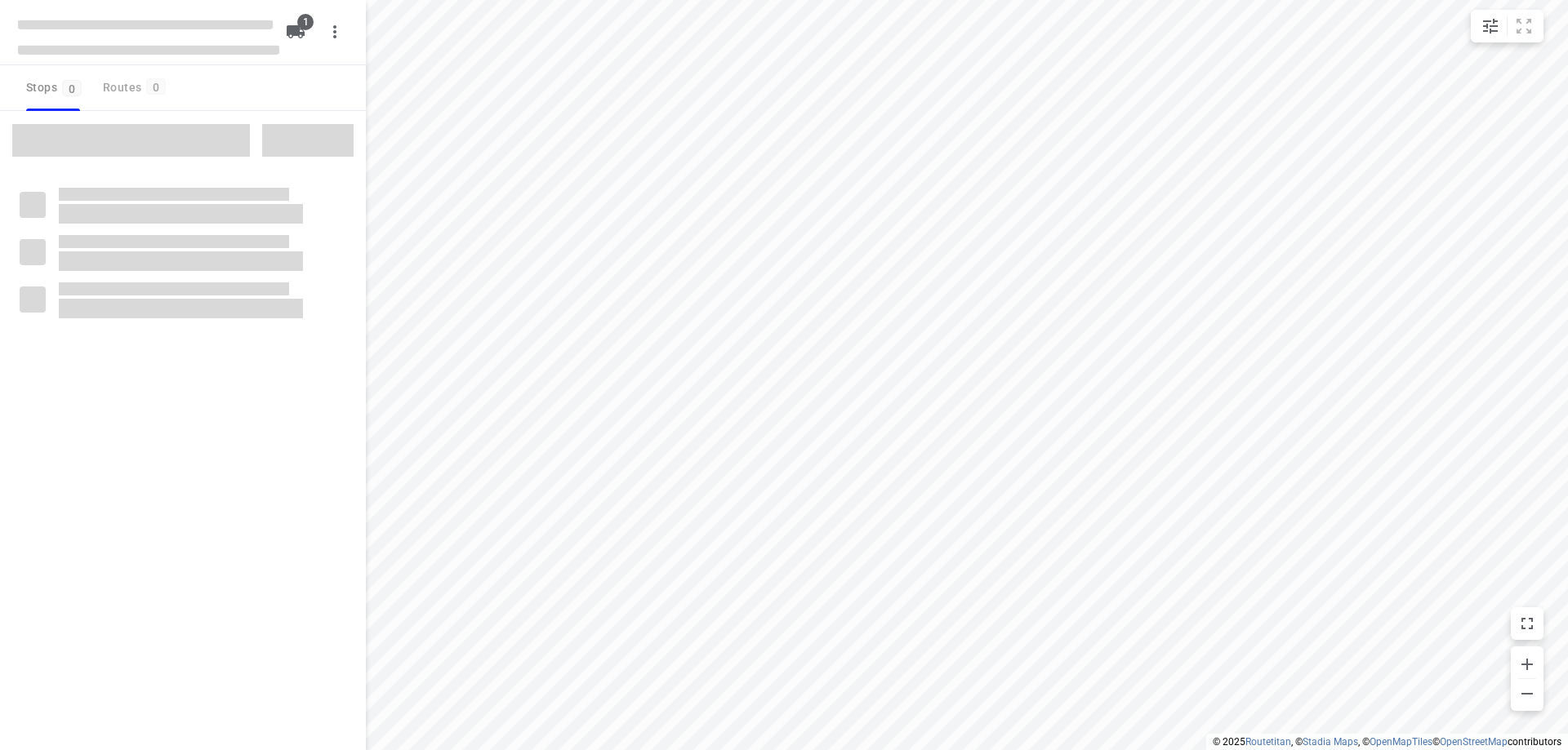
type input "distance"
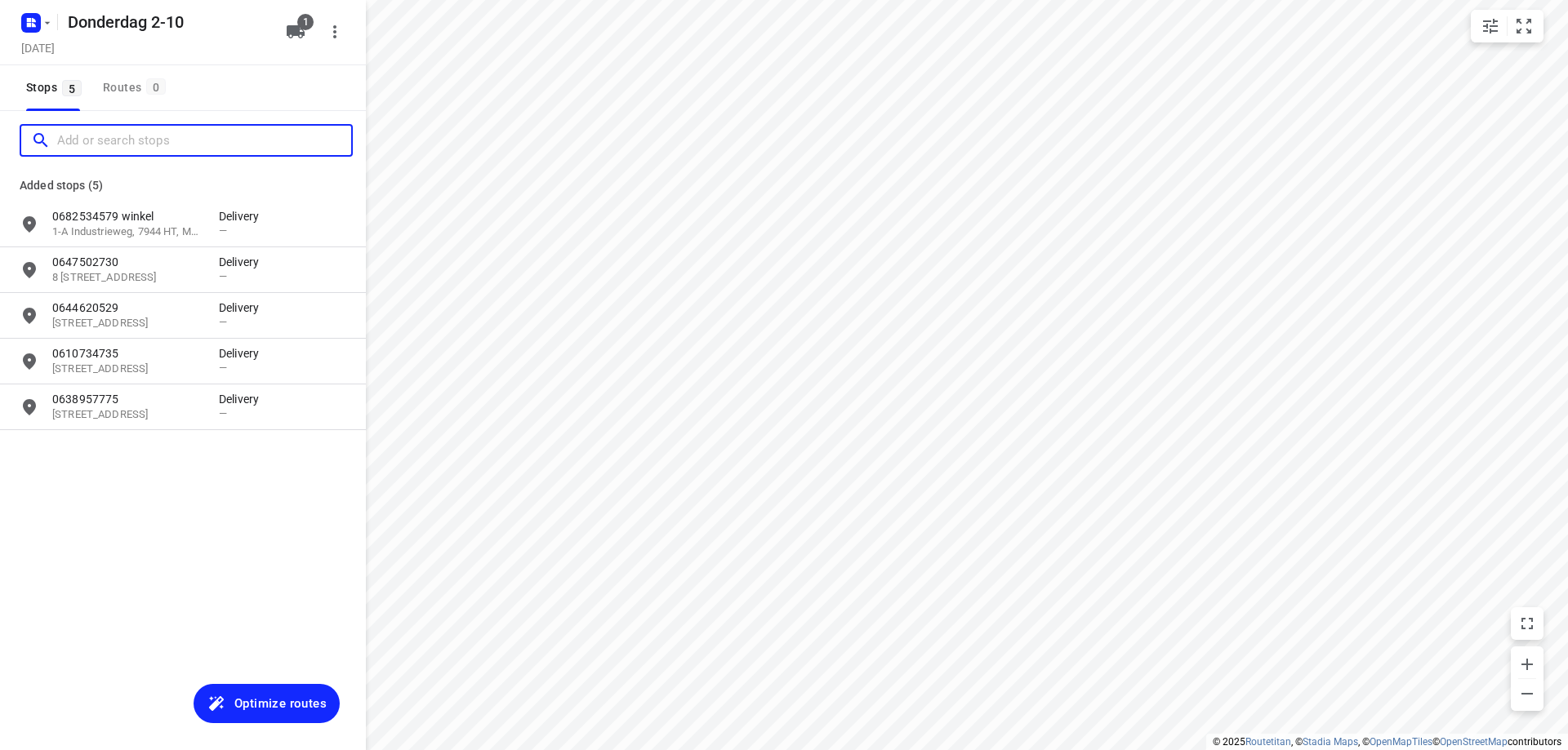
click at [178, 136] on input "Add or search stops" at bounding box center [204, 140] width 294 height 26
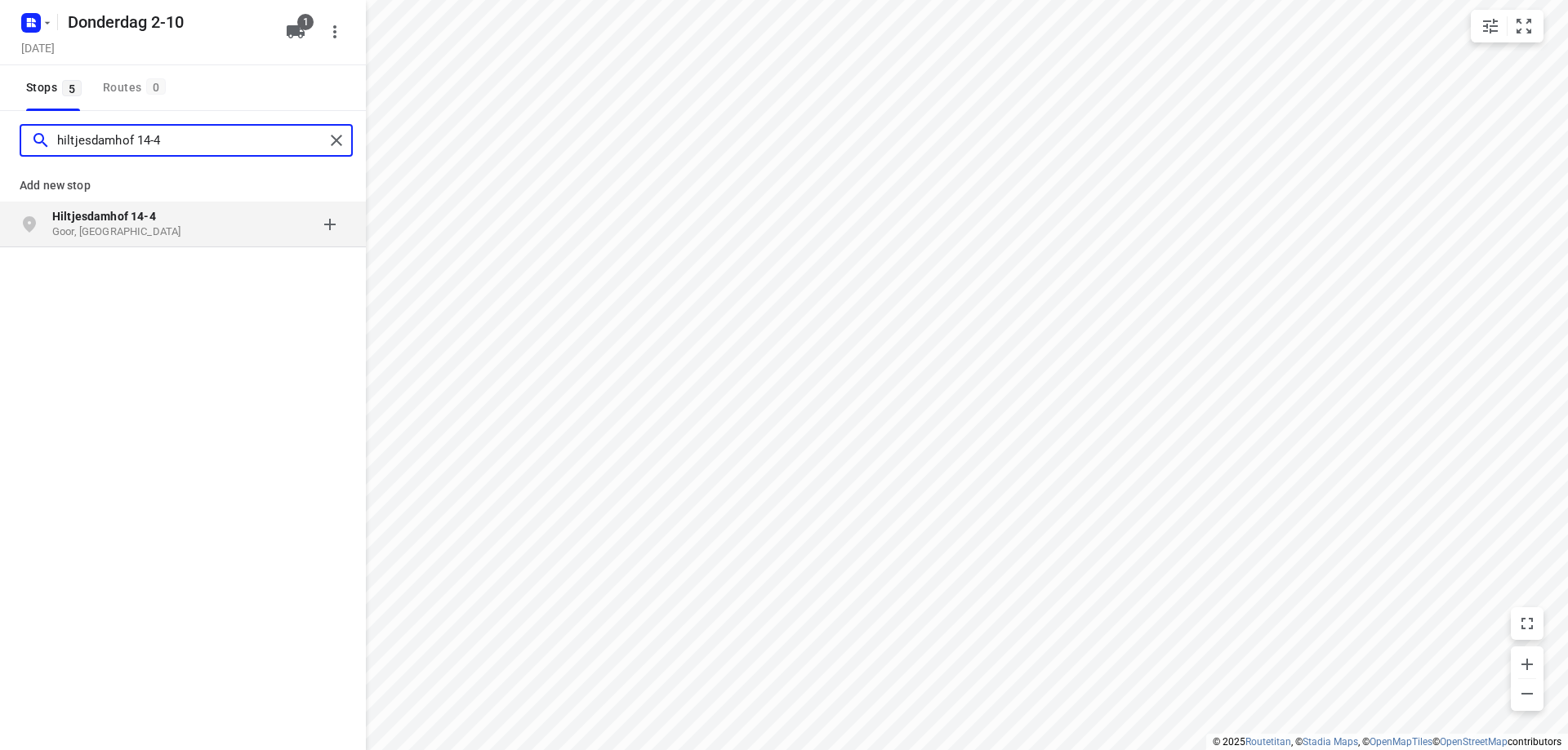
type input "hiltjesdamhof 14-4"
click at [161, 219] on p "Hiltjesdamhof 14-4" at bounding box center [128, 215] width 151 height 16
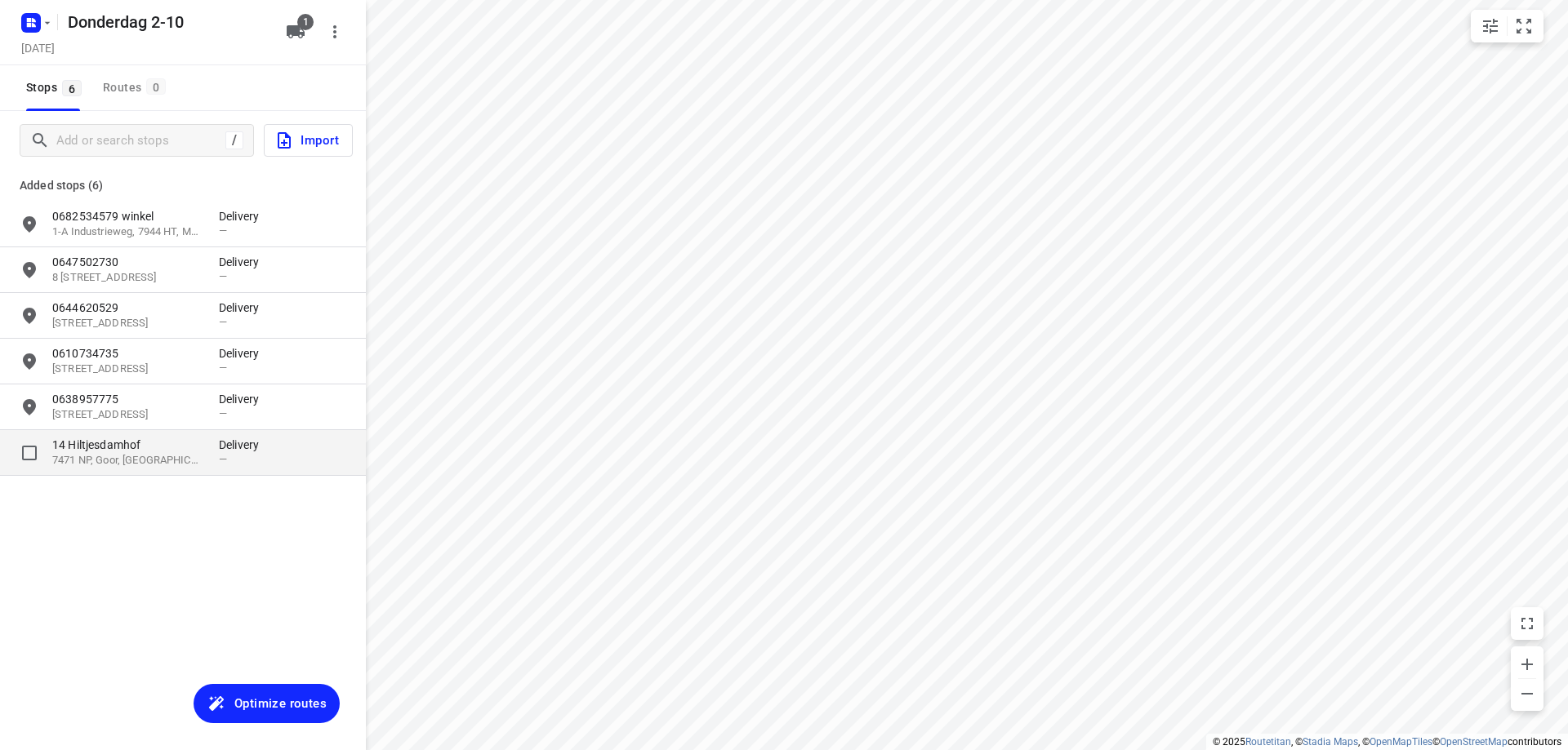
click at [149, 456] on p "7471 NP, Goor, [GEOGRAPHIC_DATA]" at bounding box center [128, 460] width 151 height 15
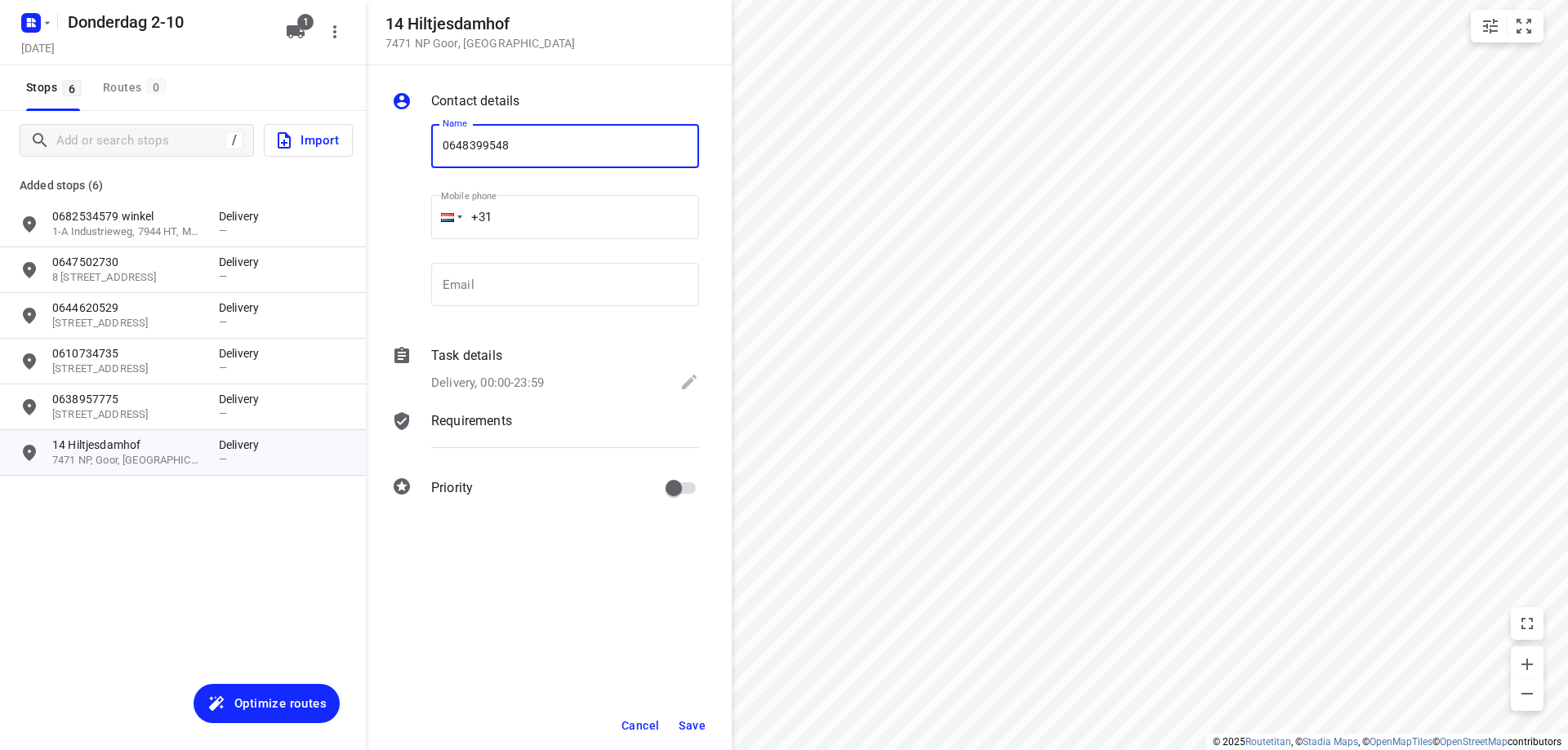
type input "0648399548"
click at [700, 726] on span "Save" at bounding box center [692, 726] width 27 height 13
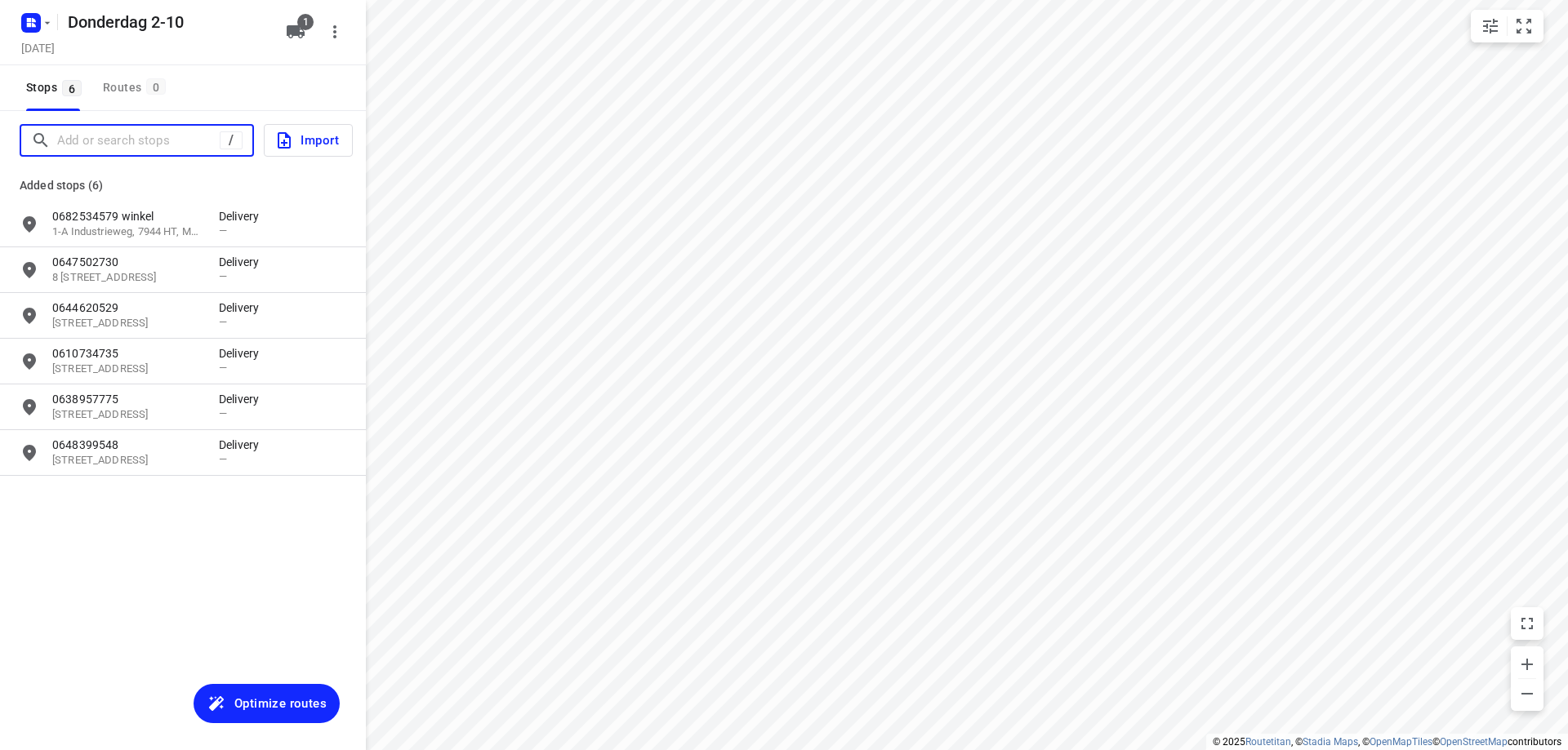
click at [163, 142] on input "Add or search stops" at bounding box center [138, 140] width 162 height 26
